Goal: Task Accomplishment & Management: Manage account settings

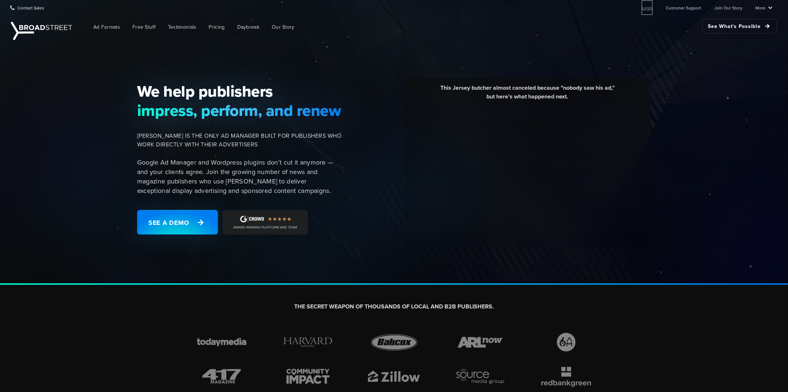
click at [650, 9] on link "Login" at bounding box center [647, 7] width 11 height 15
click at [649, 10] on link "Login" at bounding box center [647, 7] width 11 height 15
